Goal: Task Accomplishment & Management: Manage account settings

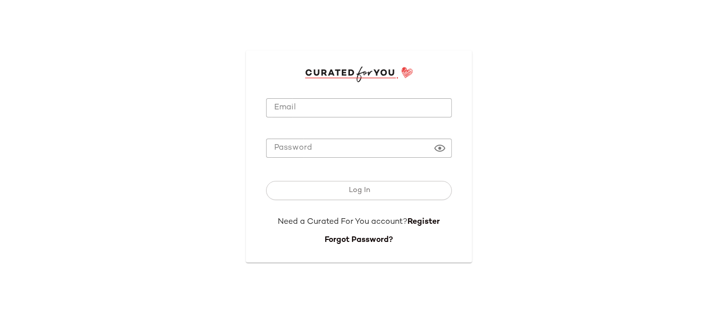
type input "**********"
click at [406, 106] on input "**********" at bounding box center [359, 108] width 186 height 20
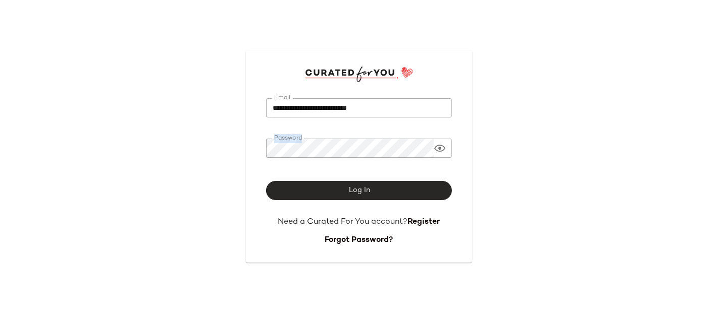
drag, startPoint x: 173, startPoint y: 137, endPoint x: 310, endPoint y: 187, distance: 145.9
click at [310, 187] on div "**********" at bounding box center [359, 156] width 718 height 313
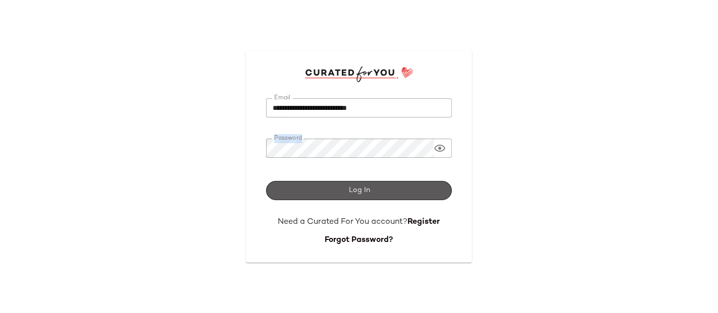
click at [310, 187] on button "Log In" at bounding box center [359, 190] width 186 height 19
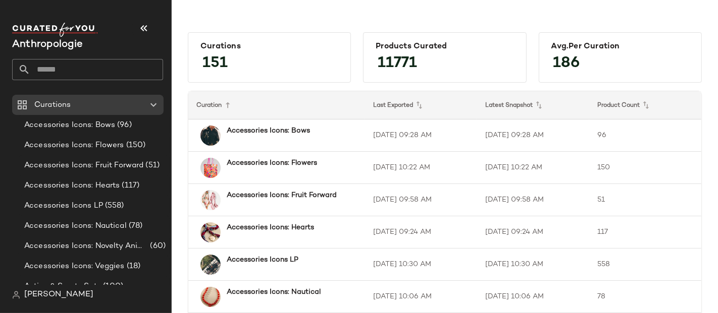
drag, startPoint x: 76, startPoint y: 58, endPoint x: 73, endPoint y: 63, distance: 5.9
click at [73, 63] on div "Anthropologie" at bounding box center [87, 52] width 151 height 58
click at [73, 63] on input "text" at bounding box center [96, 69] width 133 height 21
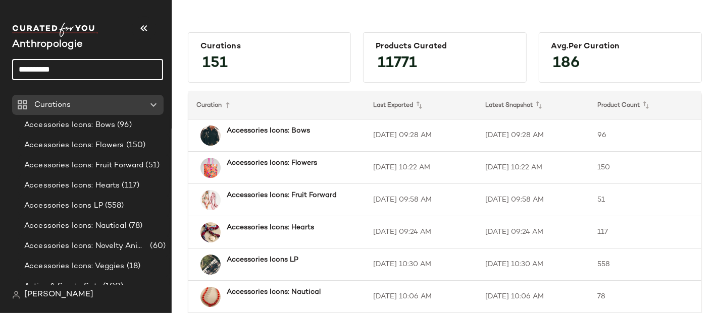
type input "**********"
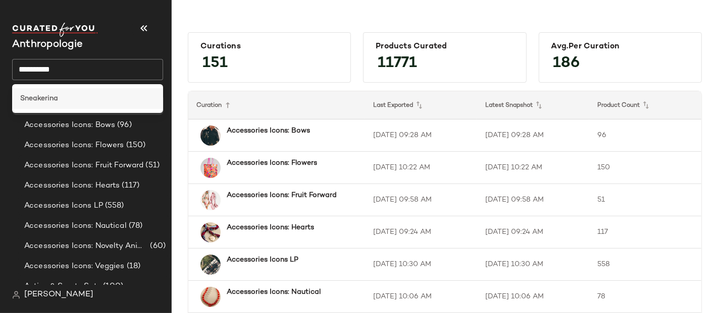
click at [62, 95] on div "Sneakerina" at bounding box center [87, 98] width 135 height 11
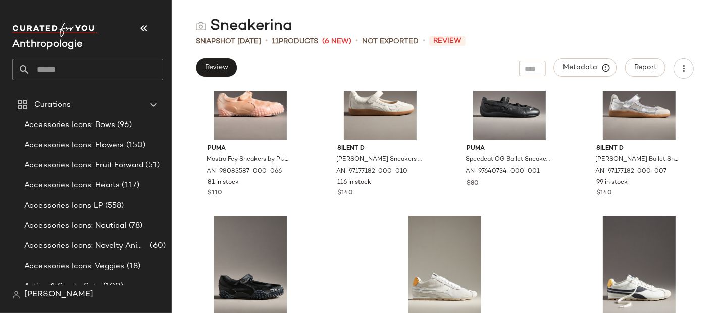
scroll to position [257, 0]
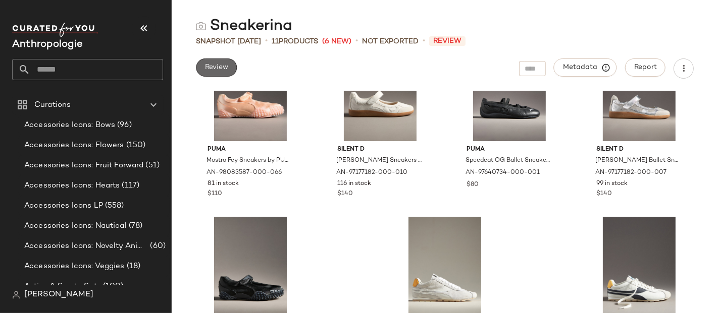
click at [220, 71] on span "Review" at bounding box center [216, 68] width 24 height 8
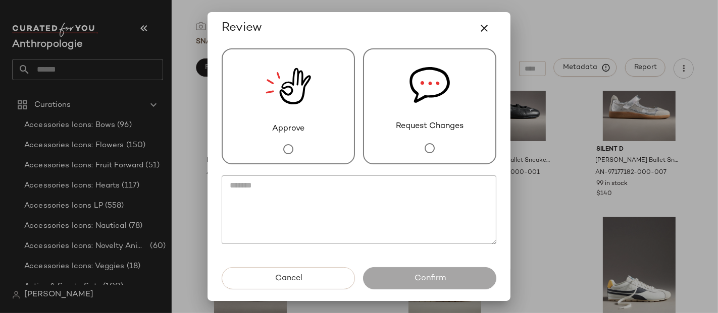
click at [304, 108] on img at bounding box center [287, 86] width 45 height 74
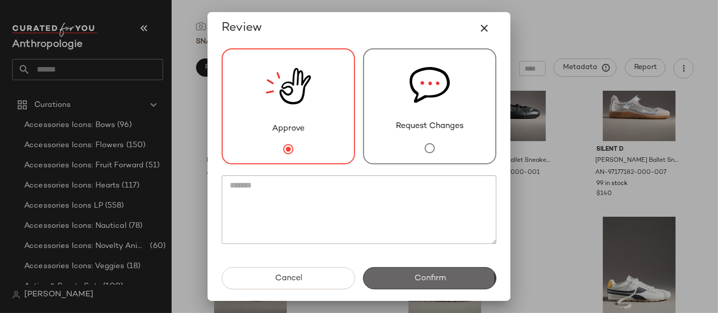
click at [405, 285] on button "Confirm" at bounding box center [429, 279] width 133 height 22
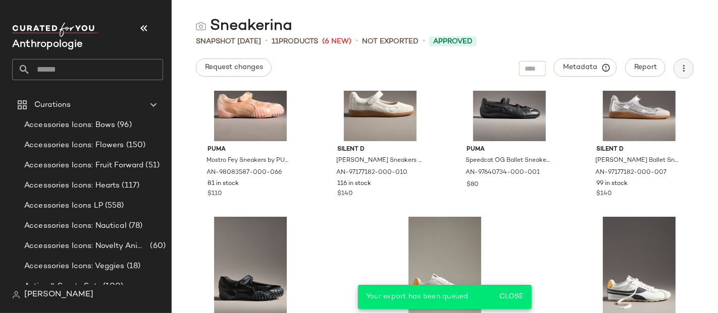
drag, startPoint x: 698, startPoint y: 67, endPoint x: 682, endPoint y: 62, distance: 16.4
click at [682, 62] on div "Request changes Metadata Report" at bounding box center [445, 69] width 546 height 20
click at [682, 62] on button "button" at bounding box center [683, 69] width 20 height 20
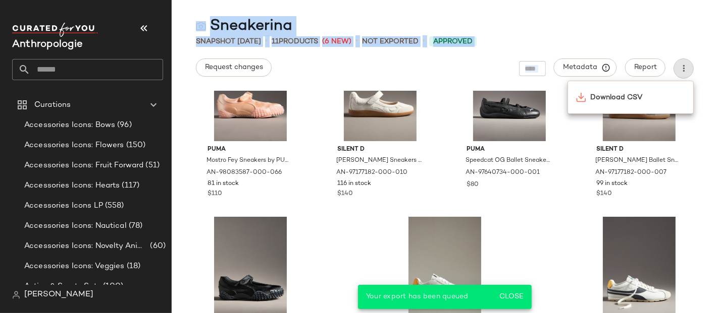
drag, startPoint x: 642, startPoint y: 30, endPoint x: 631, endPoint y: 58, distance: 30.2
click at [631, 58] on div "Sneakerina Snapshot [DATE] • 11 Products (6 New) • Not Exported • Approved Requ…" at bounding box center [445, 164] width 546 height 297
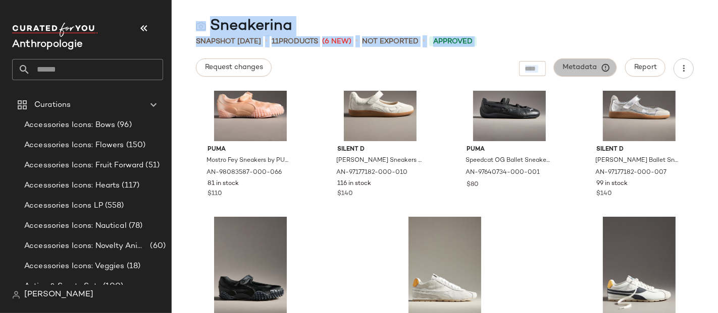
click at [593, 74] on button "Metadata" at bounding box center [585, 68] width 63 height 18
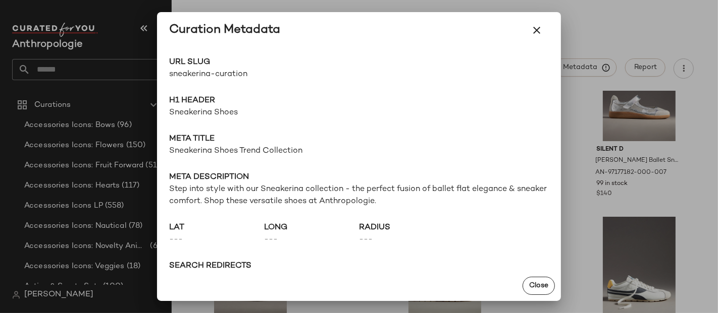
click at [244, 74] on span "sneakerina-curation" at bounding box center [264, 75] width 190 height 12
copy div "sneakerina-curation Go to Shop"
